Goal: Transaction & Acquisition: Purchase product/service

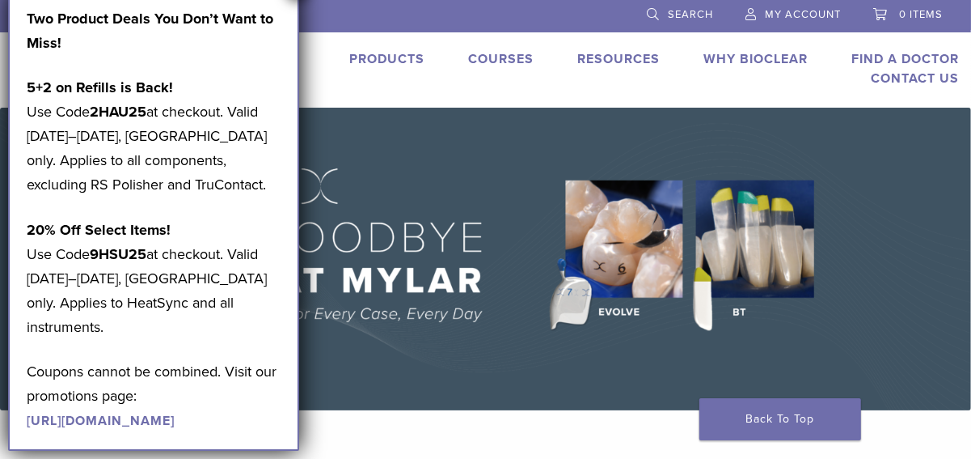
drag, startPoint x: 0, startPoint y: 0, endPoint x: 395, endPoint y: 61, distance: 399.4
click at [395, 61] on link "Products" at bounding box center [386, 59] width 75 height 16
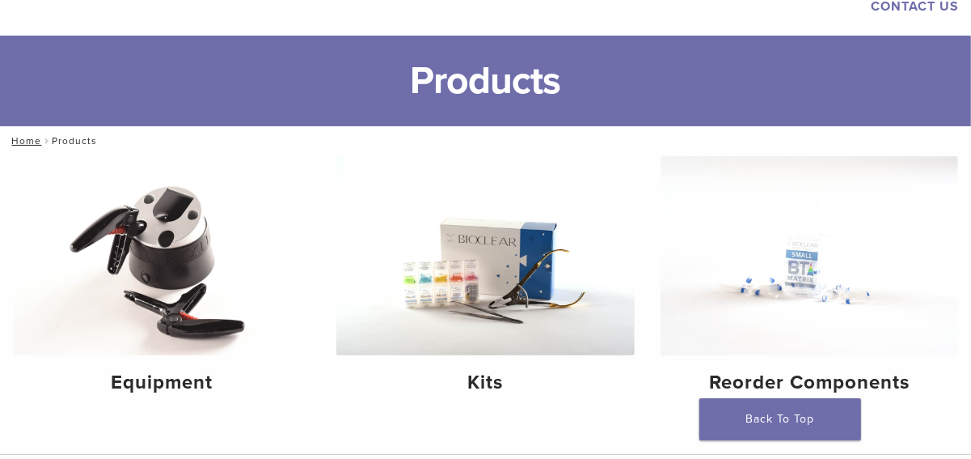
scroll to position [162, 0]
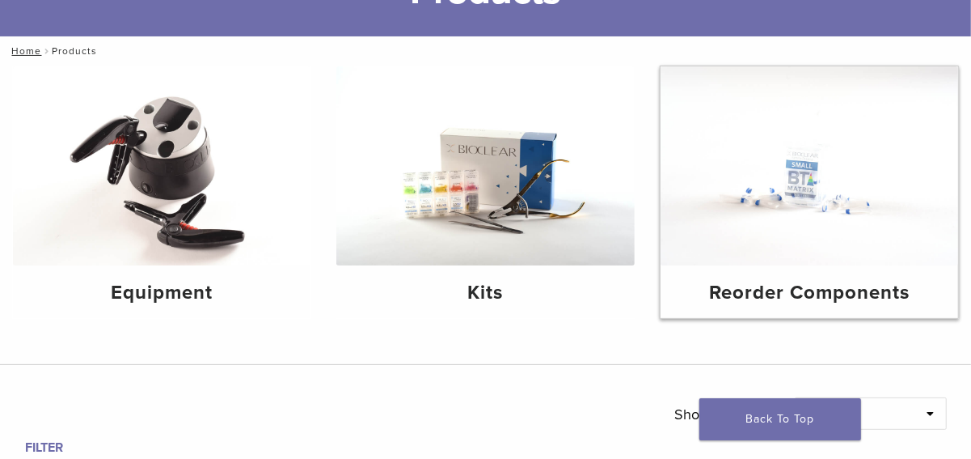
click at [797, 172] on img at bounding box center [810, 165] width 298 height 199
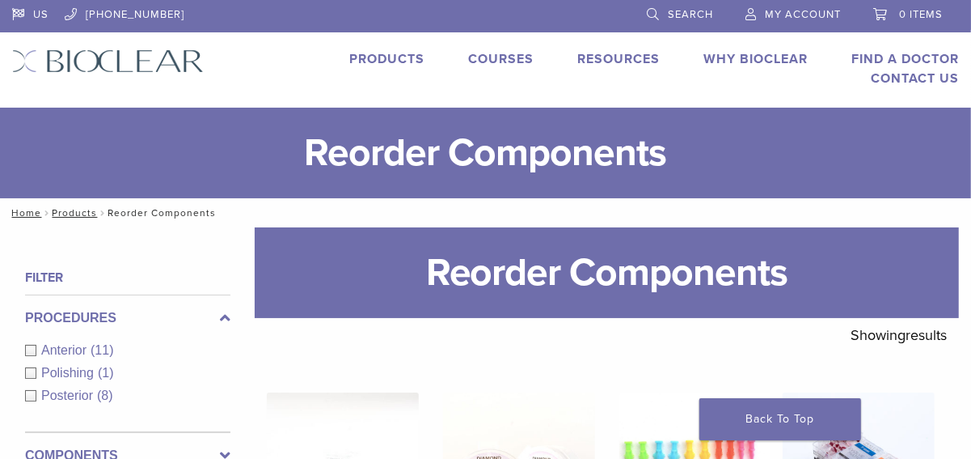
click at [29, 351] on div "Anterior (11)" at bounding box center [127, 349] width 205 height 19
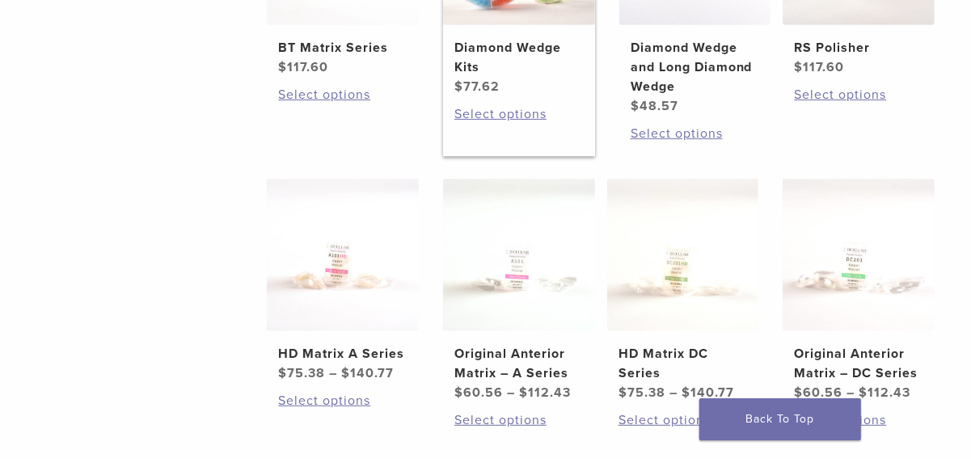
scroll to position [647, 0]
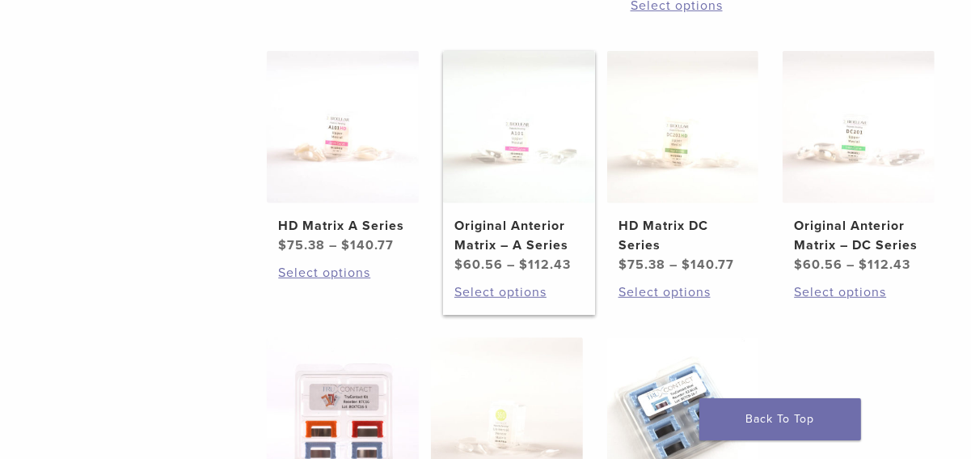
click at [506, 244] on h2 "Original Anterior Matrix – A Series" at bounding box center [519, 235] width 129 height 39
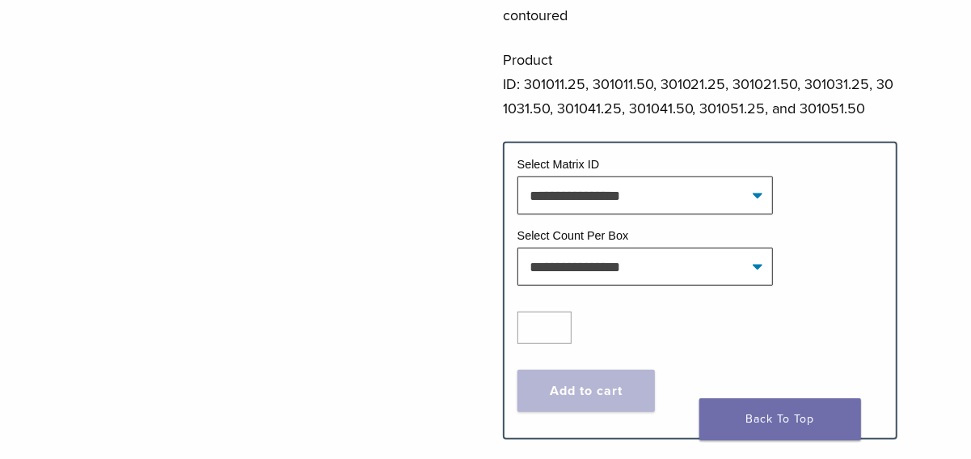
scroll to position [647, 0]
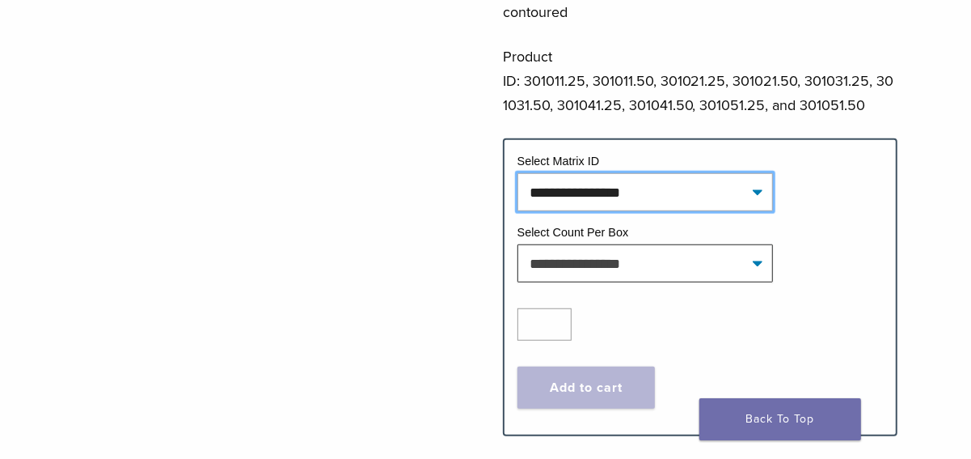
click at [759, 191] on select "**********" at bounding box center [646, 191] width 256 height 37
click at [518, 175] on select "**********" at bounding box center [646, 191] width 256 height 37
select select "****"
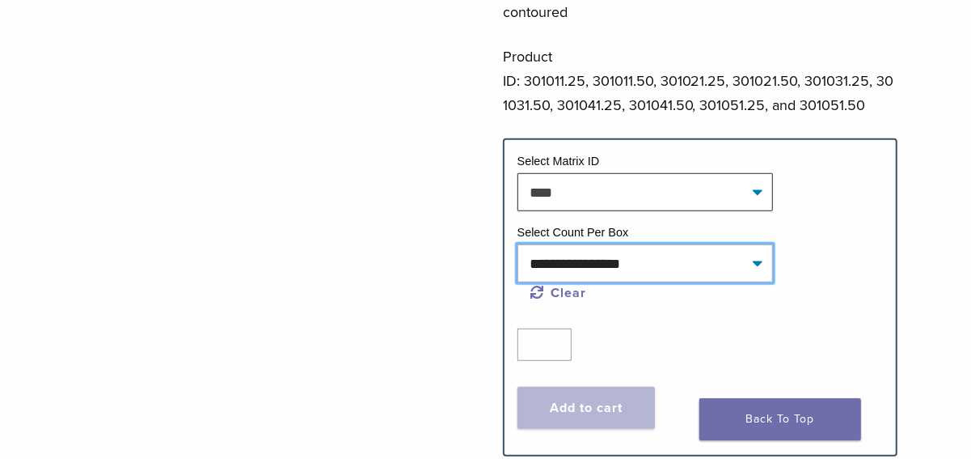
click at [755, 262] on select "**********" at bounding box center [646, 262] width 256 height 37
select select "*****"
click at [518, 245] on select "**********" at bounding box center [646, 262] width 256 height 37
select select "****"
select select "*****"
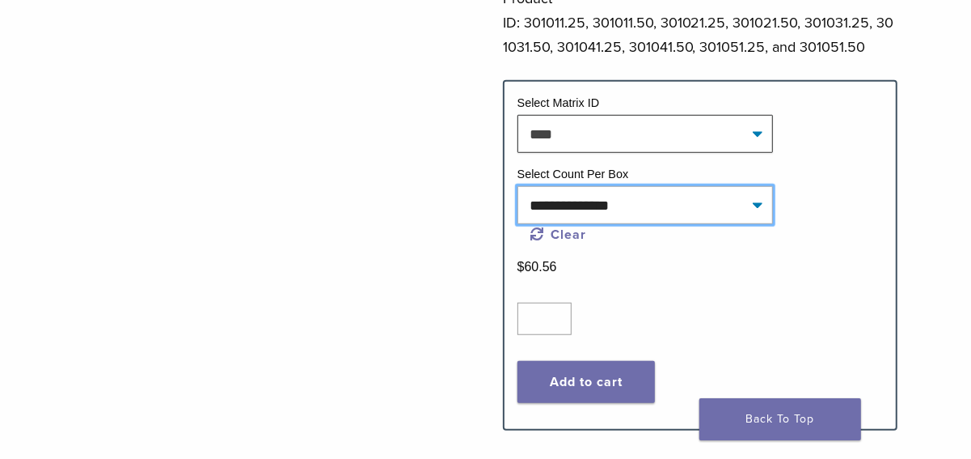
scroll to position [728, 0]
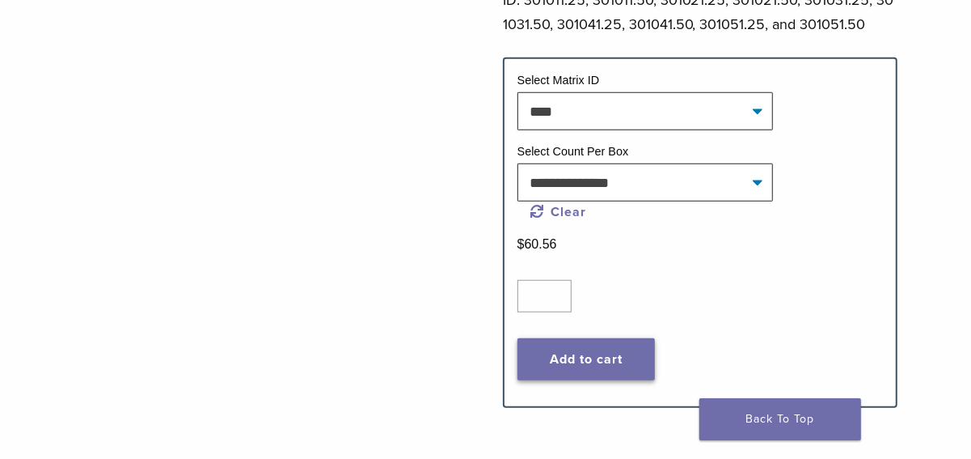
click at [591, 349] on button "Add to cart" at bounding box center [587, 359] width 138 height 42
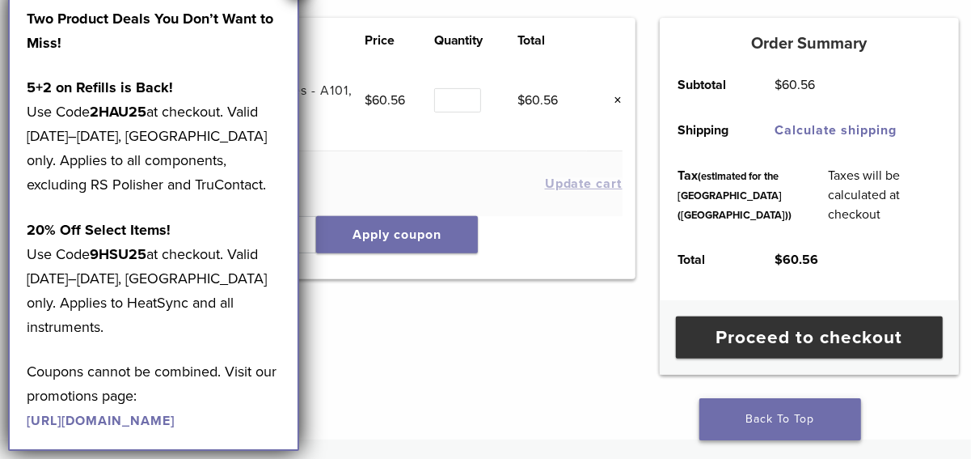
scroll to position [324, 0]
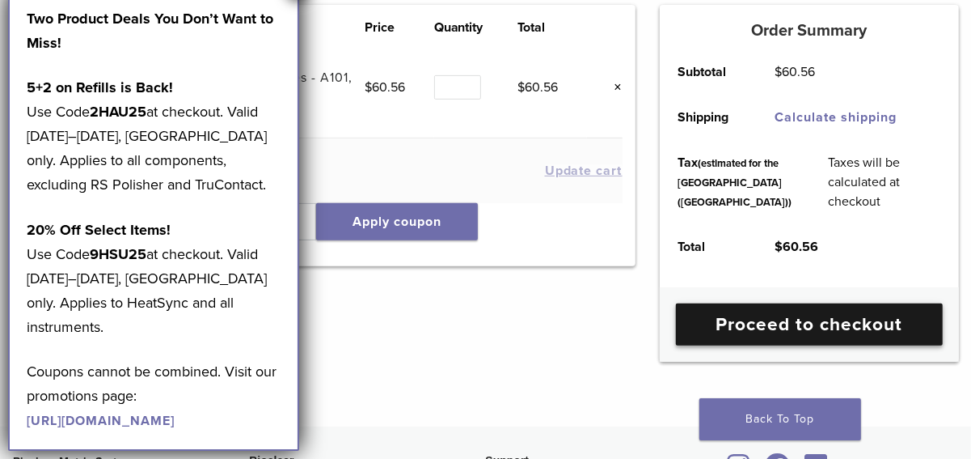
click at [792, 345] on link "Proceed to checkout" at bounding box center [809, 324] width 267 height 42
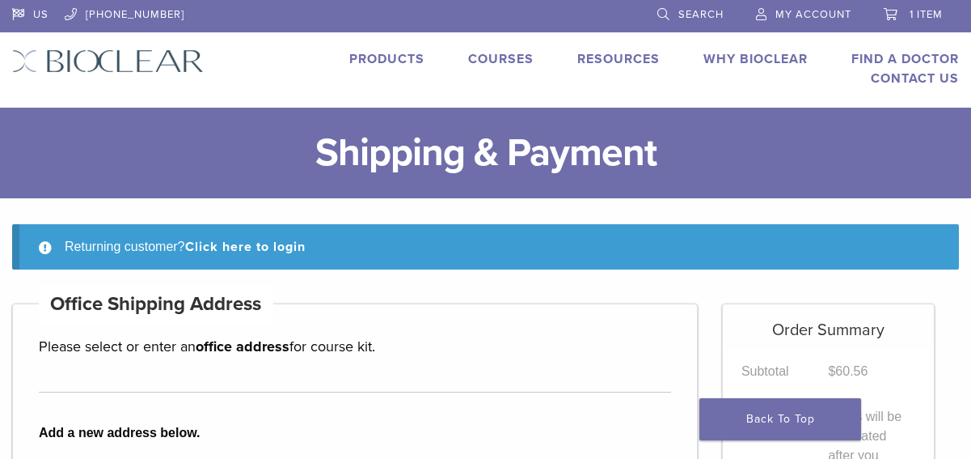
scroll to position [485, 0]
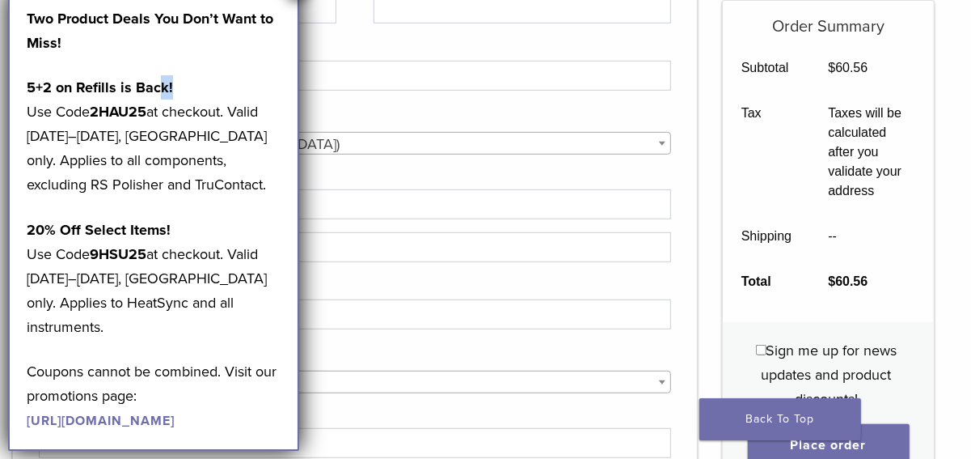
drag, startPoint x: 172, startPoint y: 61, endPoint x: 268, endPoint y: 116, distance: 110.1
click at [162, 85] on div "Two Product Deals You Don’t Want to Miss! 5+2 on Refills is Back! Use Code 2HAU…" at bounding box center [154, 218] width 254 height 425
click at [205, 156] on p "5+2 on Refills is Back! Use Code 2HAU25 at checkout. Valid [DATE]–[DATE], [GEOG…" at bounding box center [154, 135] width 254 height 121
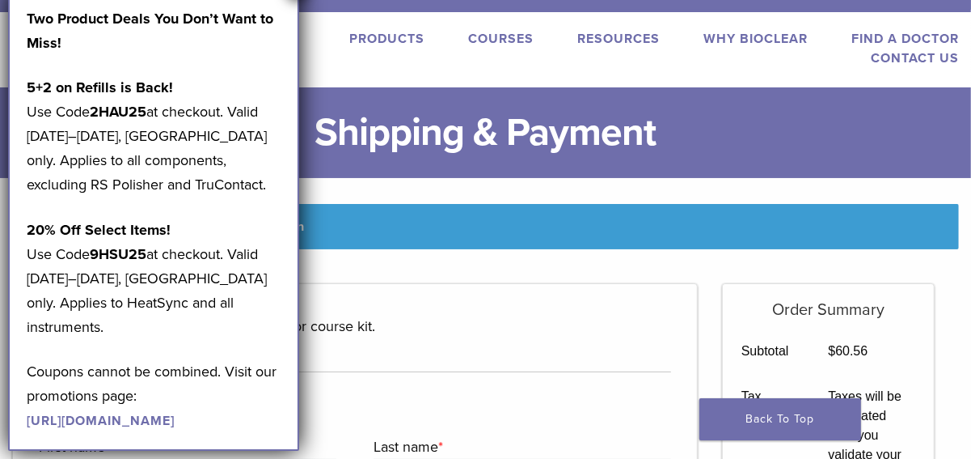
scroll to position [0, 0]
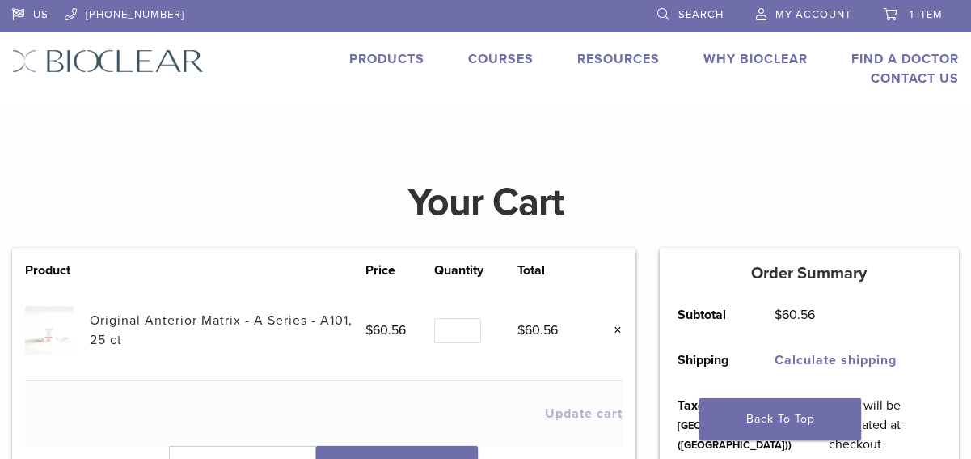
scroll to position [243, 0]
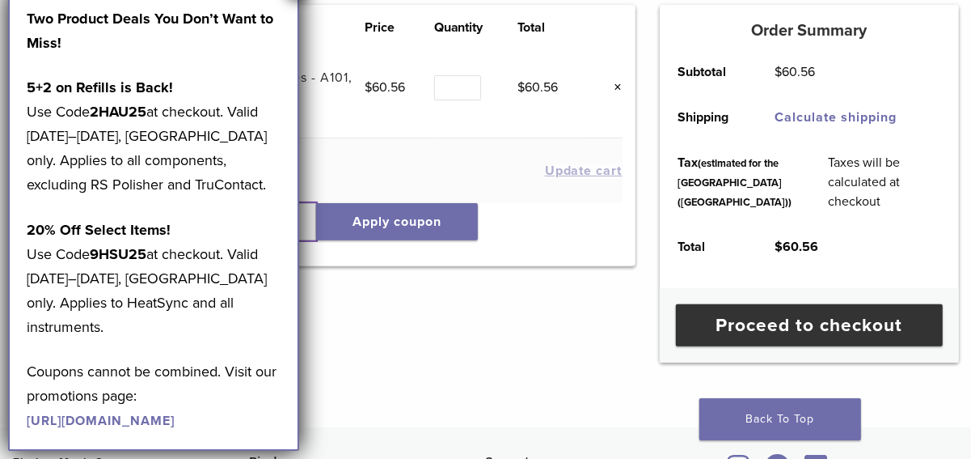
click at [311, 222] on input "text" at bounding box center [242, 221] width 147 height 37
type input "******"
click at [428, 225] on button "Apply coupon" at bounding box center [397, 221] width 162 height 37
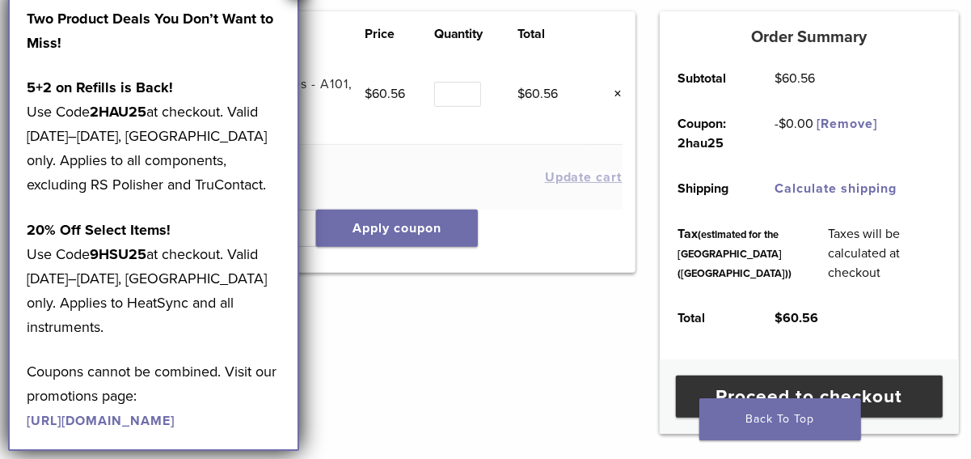
scroll to position [400, 0]
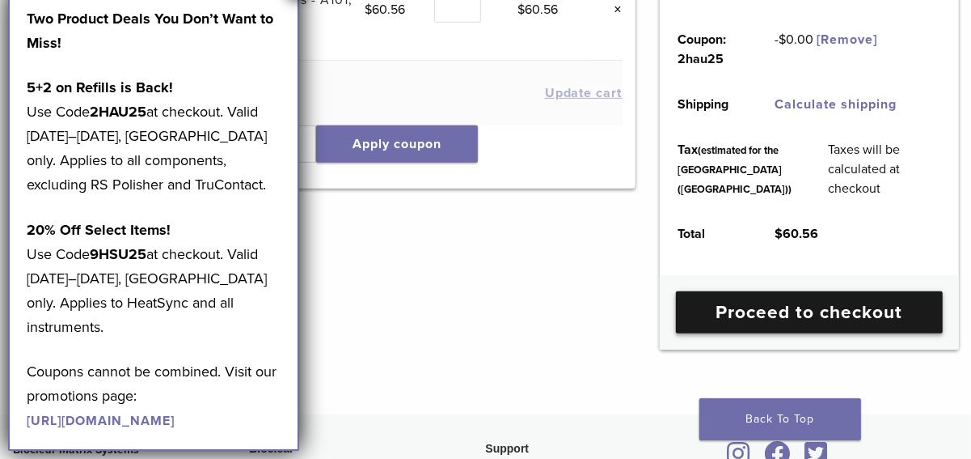
click at [769, 333] on link "Proceed to checkout" at bounding box center [809, 312] width 267 height 42
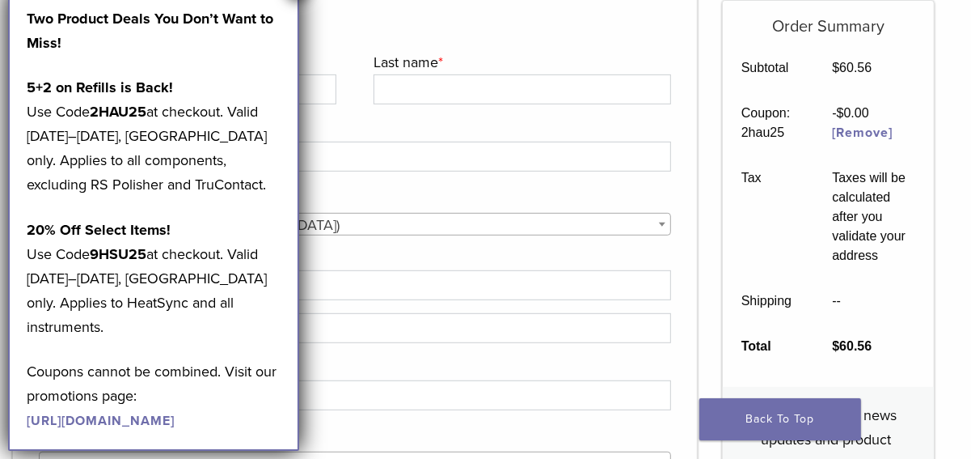
scroll to position [324, 0]
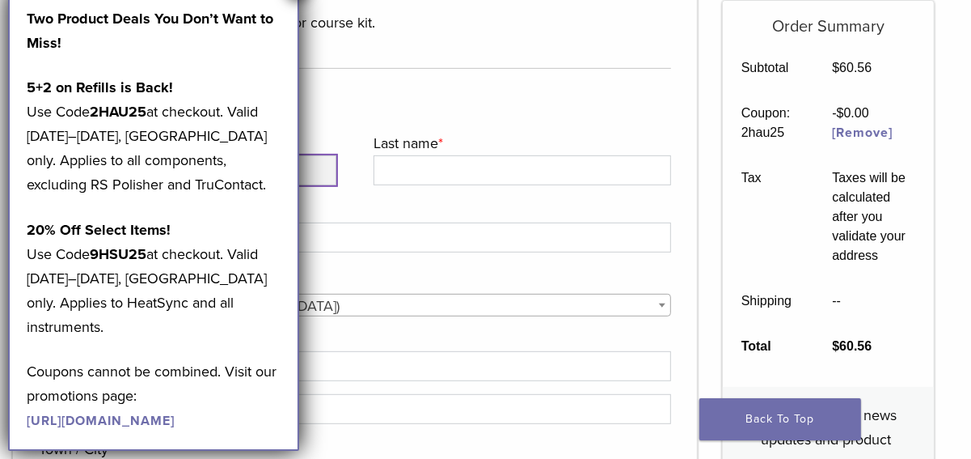
click at [309, 176] on input "First name *" at bounding box center [188, 170] width 298 height 30
type input "*******"
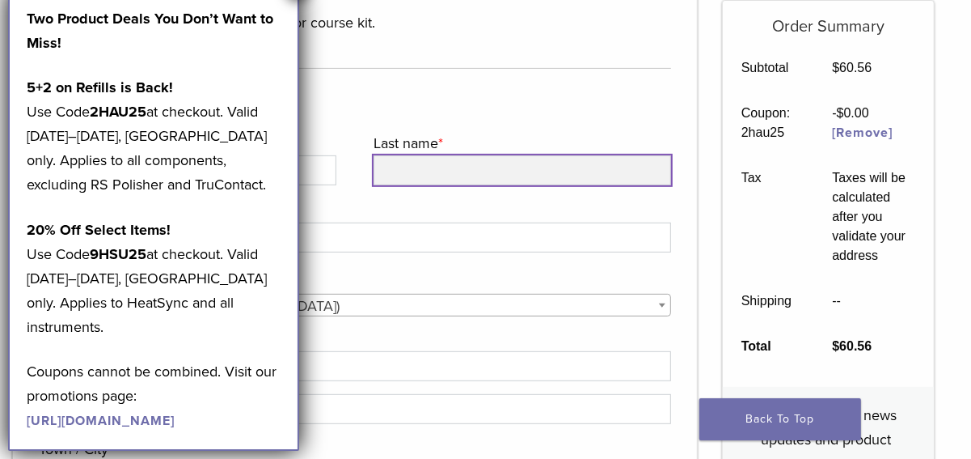
click at [459, 176] on input "Last name *" at bounding box center [523, 170] width 298 height 30
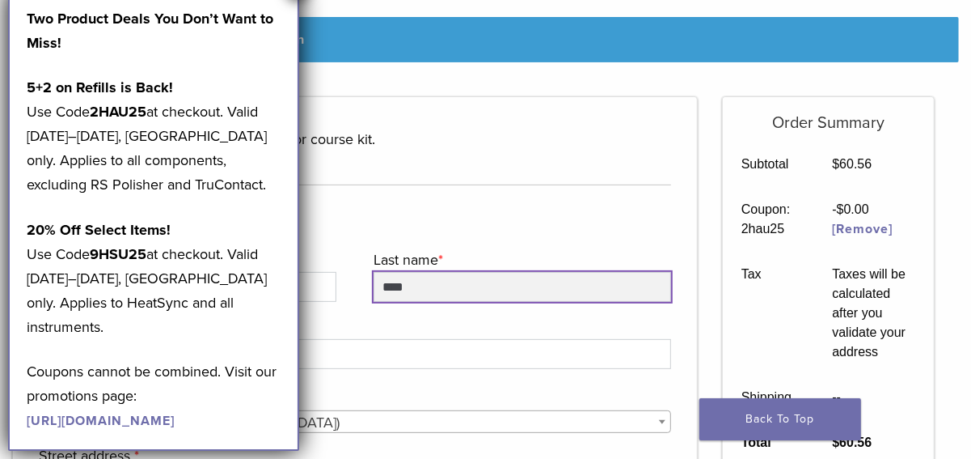
scroll to position [243, 0]
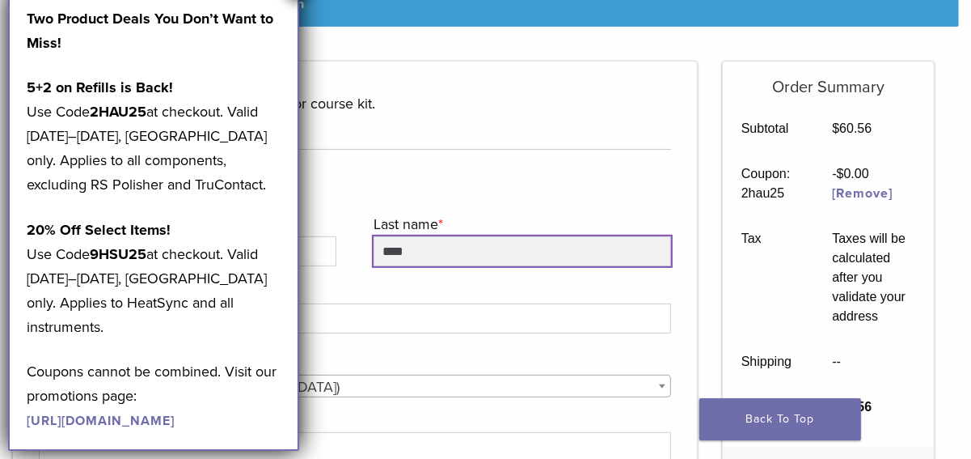
type input "****"
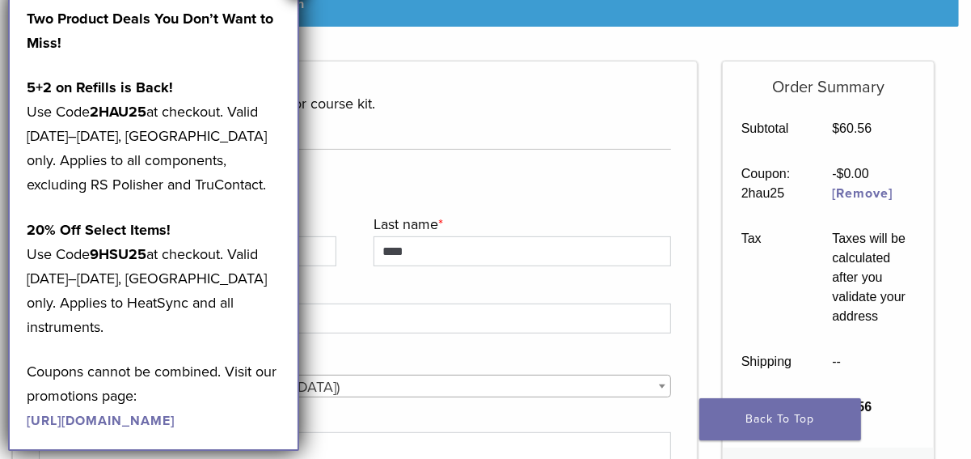
click at [340, 381] on span "[GEOGRAPHIC_DATA] ([GEOGRAPHIC_DATA])" at bounding box center [355, 386] width 631 height 23
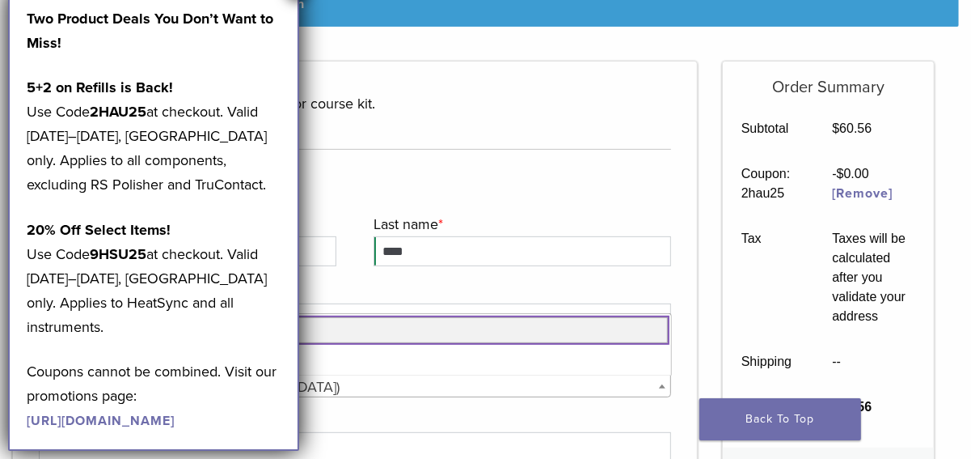
scroll to position [0, 0]
type input "**********"
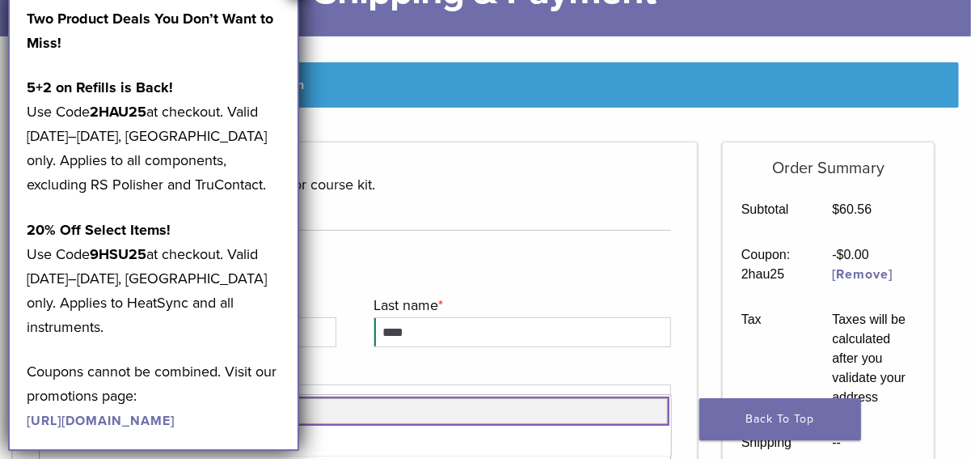
scroll to position [243, 0]
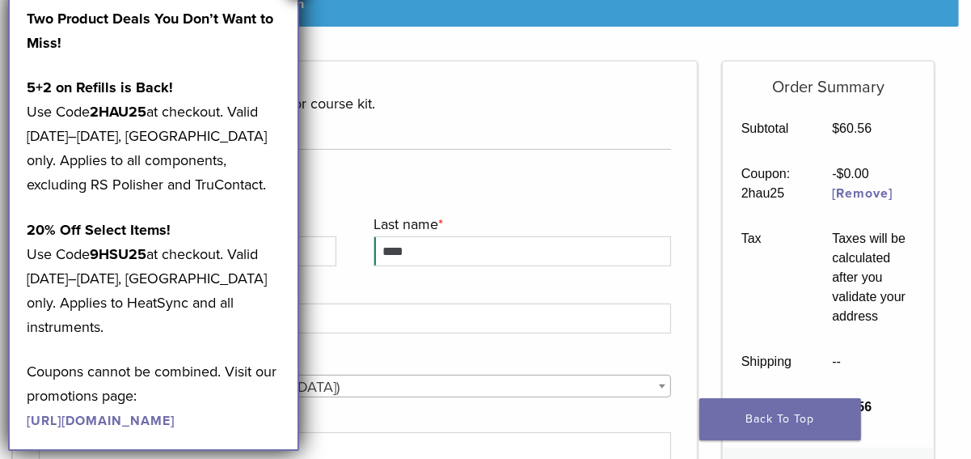
click at [203, 207] on div "Two Product Deals You Don’t Want to Miss! 5+2 on Refills is Back! Use Code 2HAU…" at bounding box center [154, 218] width 254 height 425
click at [197, 61] on div "Two Product Deals You Don’t Want to Miss! 5+2 on Refills is Back! Use Code 2HAU…" at bounding box center [154, 218] width 254 height 425
click at [120, 53] on p "Two Product Deals You Don’t Want to Miss!" at bounding box center [154, 30] width 254 height 49
click at [110, 6] on div "Two Product Deals You Don’t Want to Miss! 5+2 on Refills is Back! Use Code 2HAU…" at bounding box center [153, 219] width 291 height 463
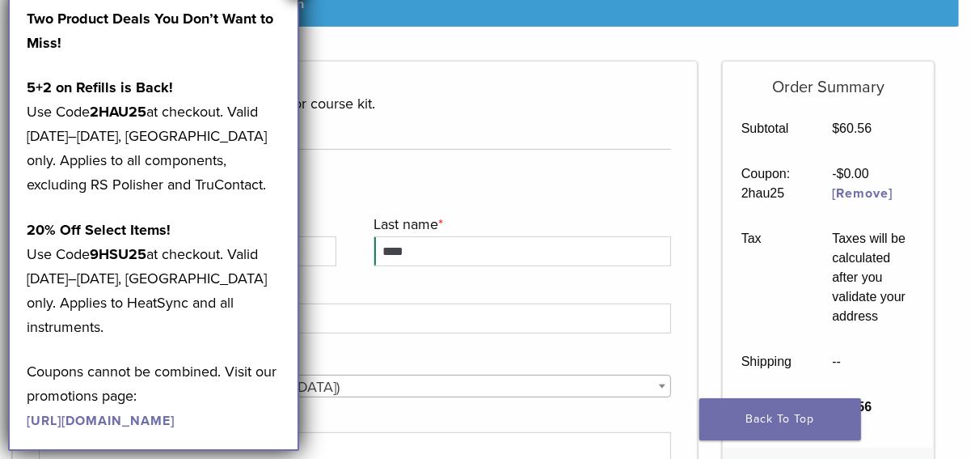
click at [150, 180] on p "5+2 on Refills is Back! Use Code 2HAU25 at checkout. Valid [DATE]–[DATE], [GEOG…" at bounding box center [154, 135] width 254 height 121
drag, startPoint x: 151, startPoint y: 390, endPoint x: 110, endPoint y: 404, distance: 43.5
click at [151, 390] on p "Coupons cannot be combined. Visit our promotions page: https://pages.bioclearma…" at bounding box center [154, 395] width 254 height 73
click at [67, 420] on link "[URL][DOMAIN_NAME]" at bounding box center [101, 420] width 148 height 16
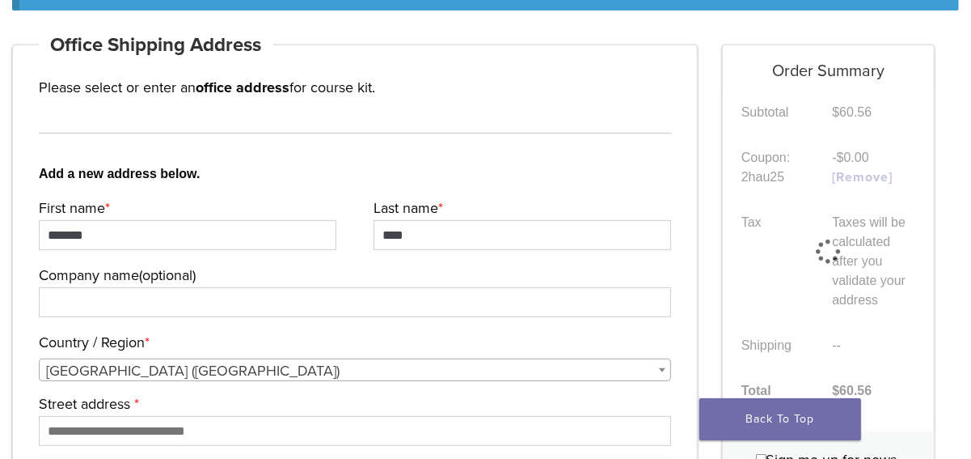
scroll to position [243, 0]
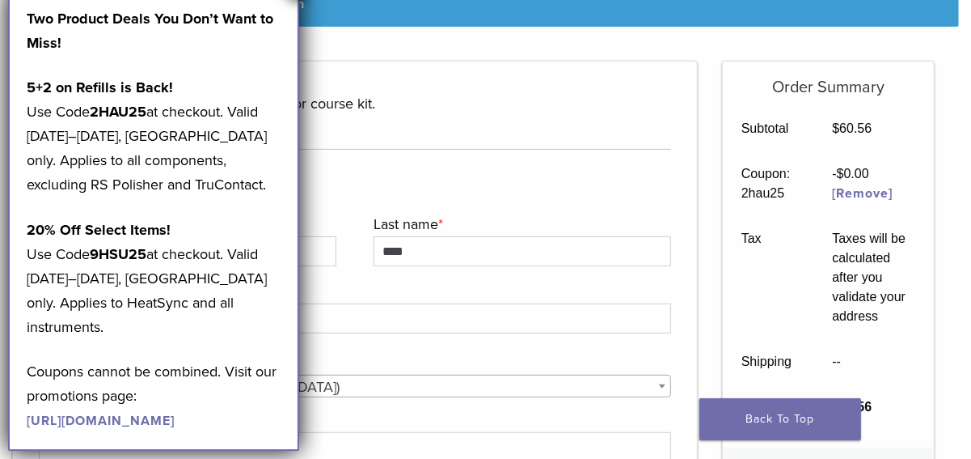
click at [660, 387] on b "Country / Region" at bounding box center [662, 386] width 6 height 4
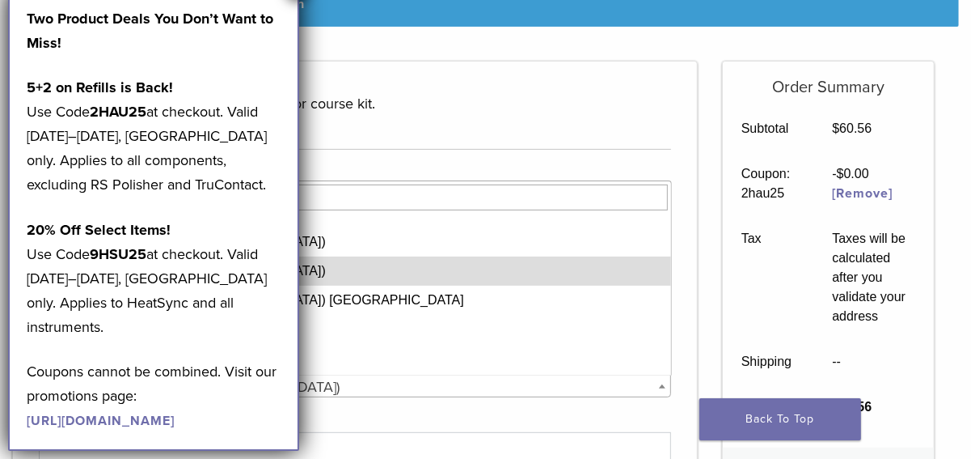
scroll to position [6752, 0]
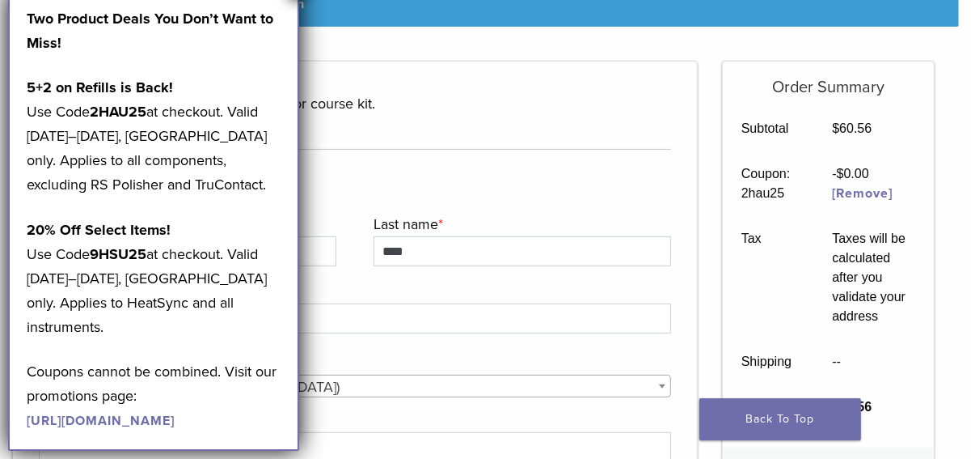
drag, startPoint x: 213, startPoint y: 50, endPoint x: 315, endPoint y: 53, distance: 102.7
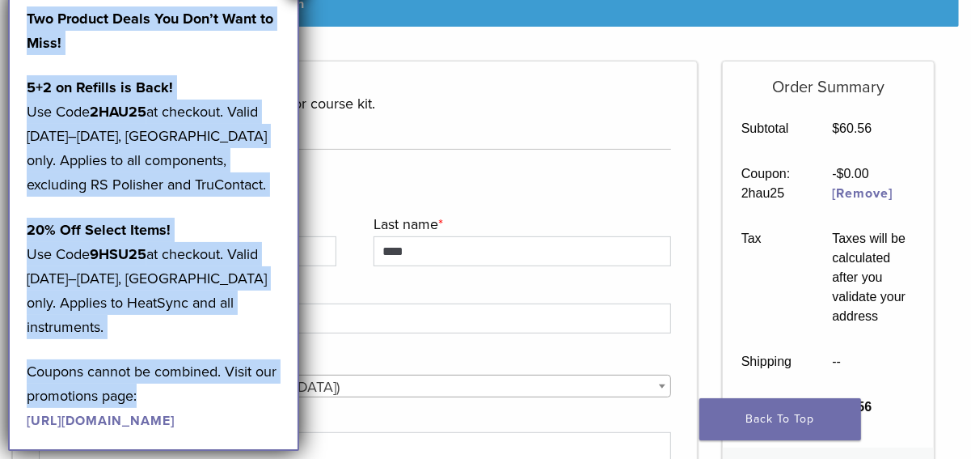
drag, startPoint x: 147, startPoint y: 376, endPoint x: 27, endPoint y: 12, distance: 383.1
click at [27, 12] on div "Two Product Deals You Don’t Want to Miss! 5+2 on Refills is Back! Use Code 2HAU…" at bounding box center [154, 218] width 254 height 425
click at [159, 112] on p "5+2 on Refills is Back! Use Code 2HAU25 at checkout. Valid [DATE]–[DATE], [GEOG…" at bounding box center [154, 135] width 254 height 121
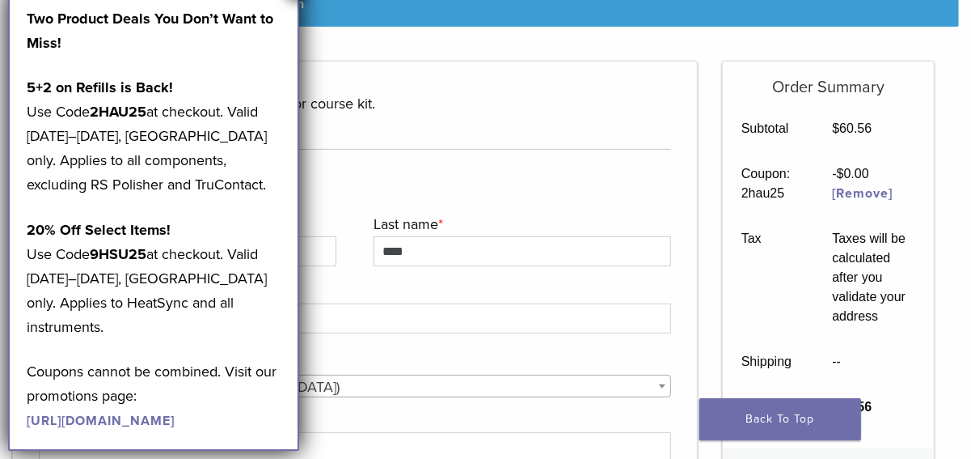
drag, startPoint x: 205, startPoint y: 49, endPoint x: 239, endPoint y: 53, distance: 35.0
click at [239, 53] on p "Two Product Deals You Don’t Want to Miss!" at bounding box center [154, 30] width 254 height 49
drag, startPoint x: 280, startPoint y: 33, endPoint x: 271, endPoint y: 95, distance: 62.9
click at [271, 95] on div "Two Product Deals You Don’t Want to Miss! 5+2 on Refills is Back! Use Code 2HAU…" at bounding box center [154, 218] width 254 height 425
click at [271, 40] on p "Two Product Deals You Don’t Want to Miss!" at bounding box center [154, 30] width 254 height 49
